Goal: Task Accomplishment & Management: Manage account settings

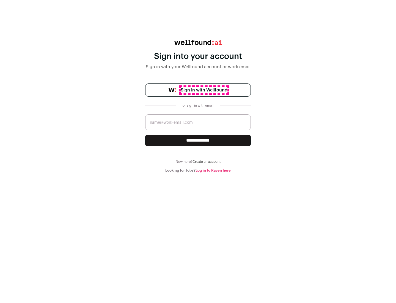
click at [204, 90] on span "Sign in with Wellfound" at bounding box center [204, 90] width 47 height 7
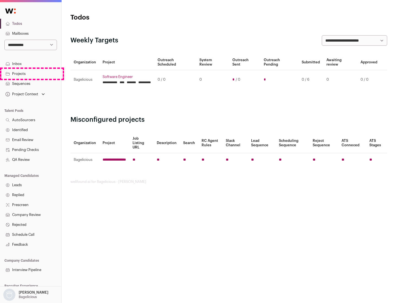
click at [31, 73] on link "Projects" at bounding box center [30, 74] width 61 height 10
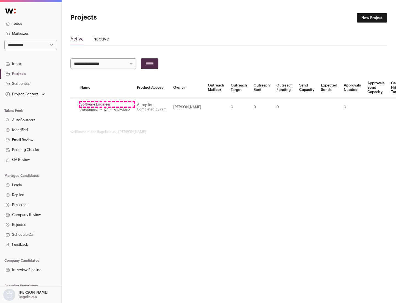
click at [107, 104] on link "Software Engineer" at bounding box center [105, 104] width 50 height 4
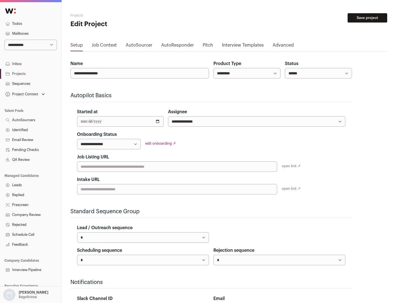
click at [367, 18] on button "Save project" at bounding box center [368, 17] width 40 height 9
